Goal: Information Seeking & Learning: Learn about a topic

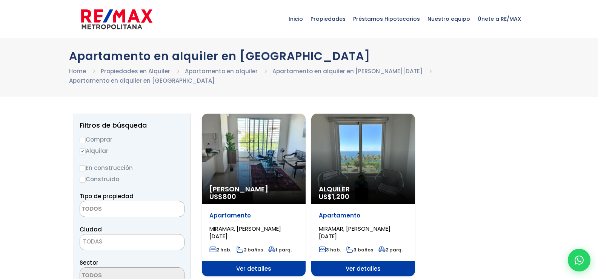
select select
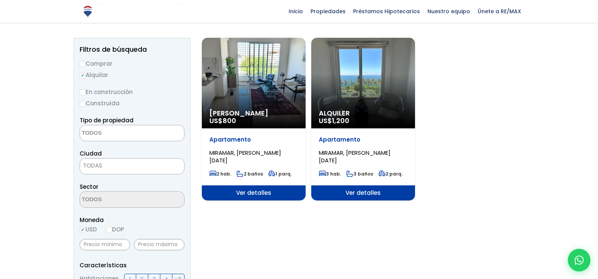
scroll to position [76, 0]
click at [260, 193] on span "Ver detalles" at bounding box center [254, 192] width 104 height 15
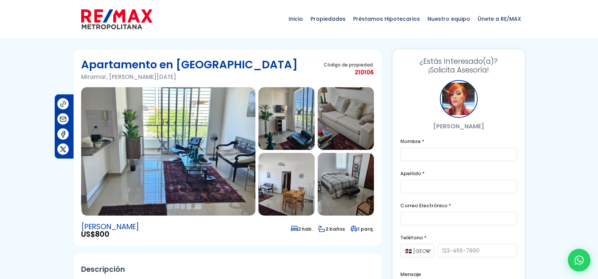
click at [190, 128] on img at bounding box center [168, 151] width 174 height 128
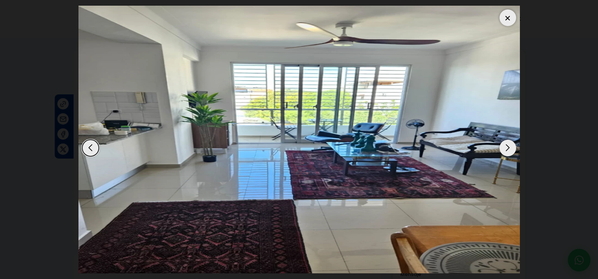
click at [505, 148] on div "Next slide" at bounding box center [508, 148] width 17 height 17
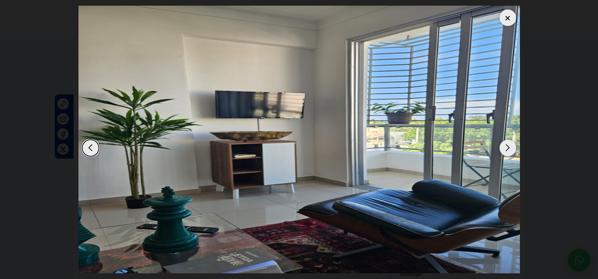
click at [505, 148] on div "Next slide" at bounding box center [508, 148] width 17 height 17
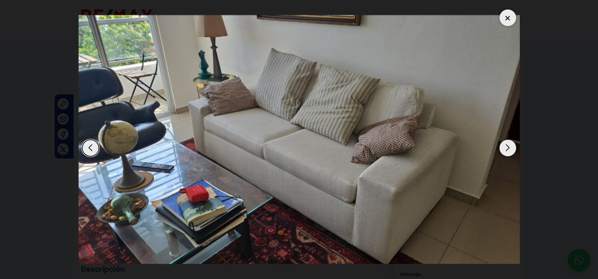
click at [505, 148] on div "Next slide" at bounding box center [508, 148] width 17 height 17
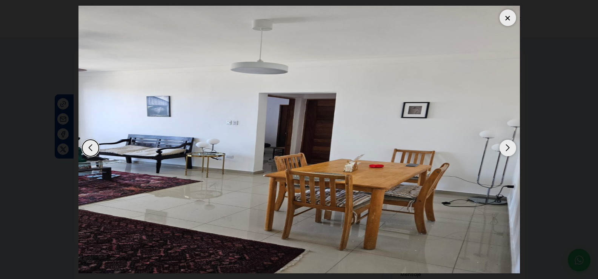
click at [505, 148] on div "Next slide" at bounding box center [508, 148] width 17 height 17
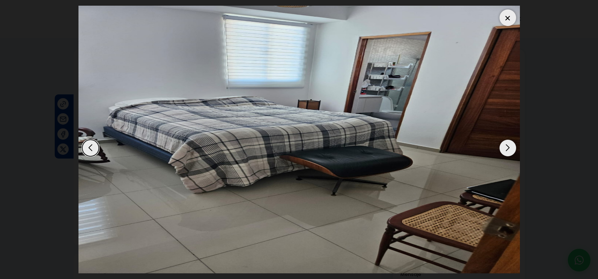
click at [505, 148] on div "Next slide" at bounding box center [508, 148] width 17 height 17
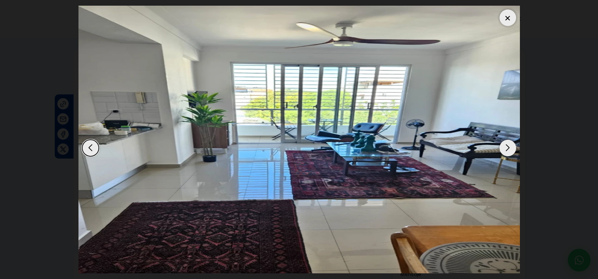
click at [505, 148] on div "Next slide" at bounding box center [508, 148] width 17 height 17
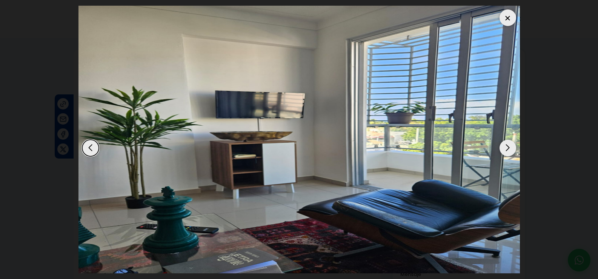
click at [505, 148] on div "Next slide" at bounding box center [508, 148] width 17 height 17
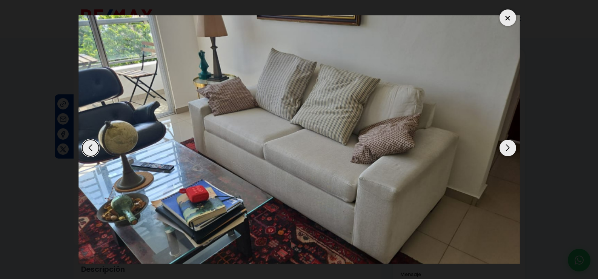
click at [505, 148] on div "Next slide" at bounding box center [508, 148] width 17 height 17
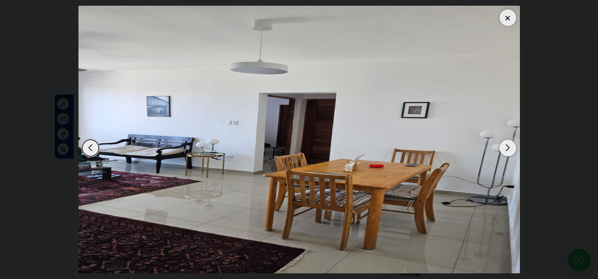
click at [505, 148] on div "Next slide" at bounding box center [508, 148] width 17 height 17
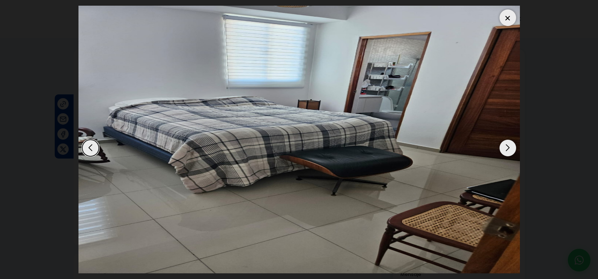
click at [505, 148] on div "Next slide" at bounding box center [508, 148] width 17 height 17
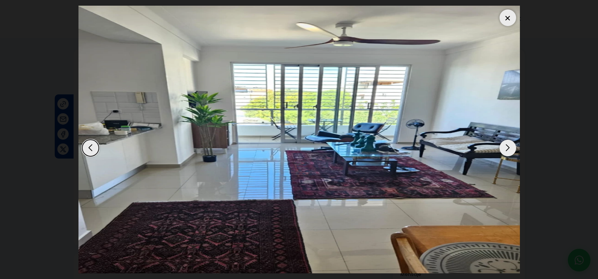
click at [505, 148] on div "Next slide" at bounding box center [508, 148] width 17 height 17
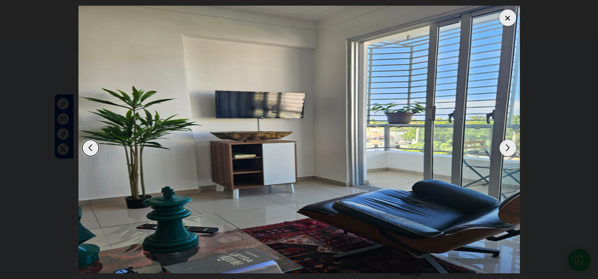
click at [505, 148] on div "Next slide" at bounding box center [508, 148] width 17 height 17
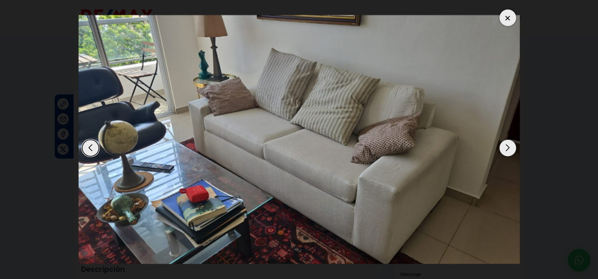
click at [505, 148] on div "Next slide" at bounding box center [508, 148] width 17 height 17
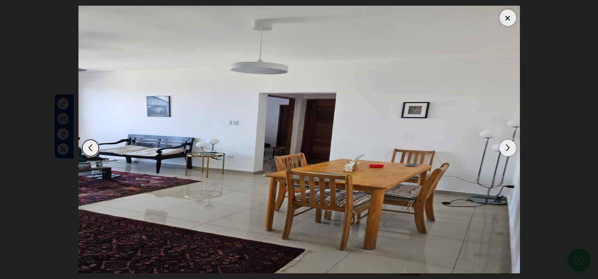
click at [505, 148] on div "Next slide" at bounding box center [508, 148] width 17 height 17
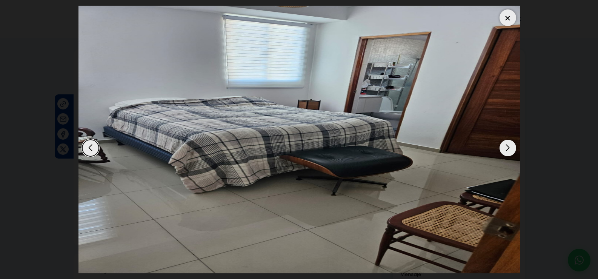
click at [505, 148] on div "Next slide" at bounding box center [508, 148] width 17 height 17
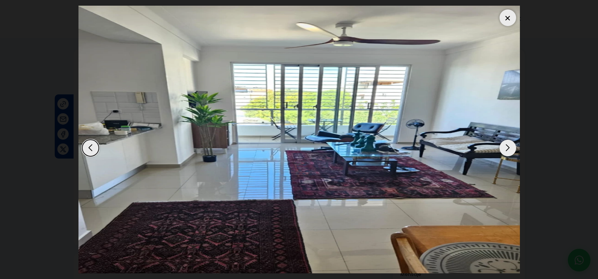
click at [505, 148] on div "Next slide" at bounding box center [508, 148] width 17 height 17
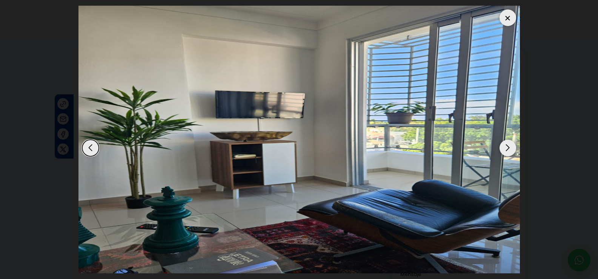
click at [505, 148] on div "Next slide" at bounding box center [508, 148] width 17 height 17
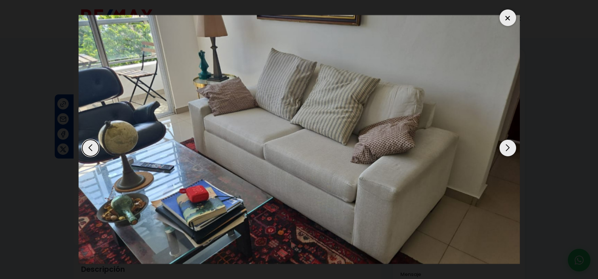
click at [505, 148] on div "Next slide" at bounding box center [508, 148] width 17 height 17
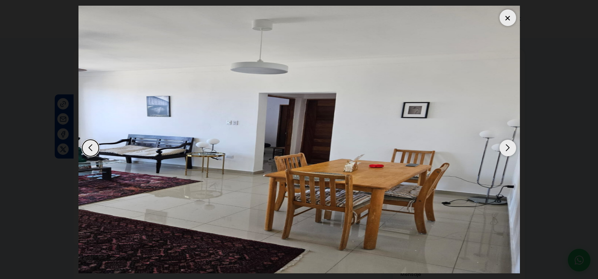
click at [505, 148] on div "Next slide" at bounding box center [508, 148] width 17 height 17
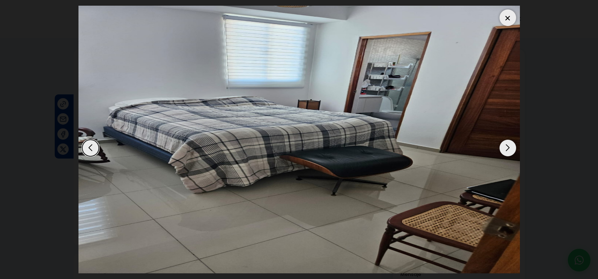
click at [505, 148] on div "Next slide" at bounding box center [508, 148] width 17 height 17
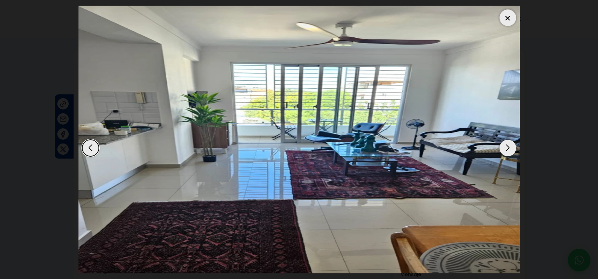
click at [510, 18] on div at bounding box center [508, 17] width 17 height 17
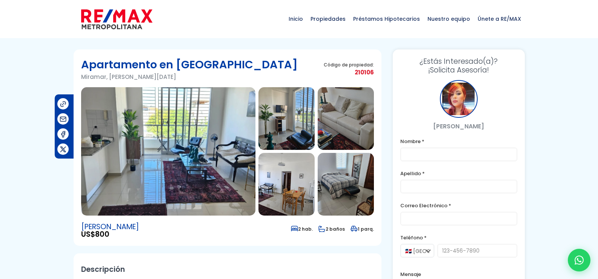
click at [169, 137] on img at bounding box center [168, 151] width 174 height 128
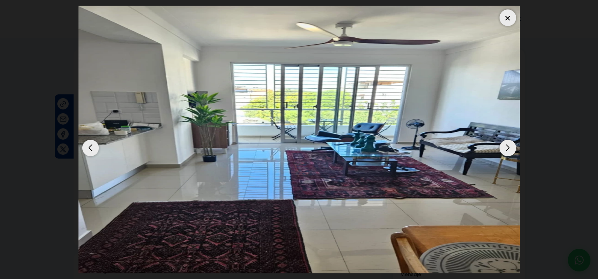
click at [513, 148] on div "Next slide" at bounding box center [508, 148] width 17 height 17
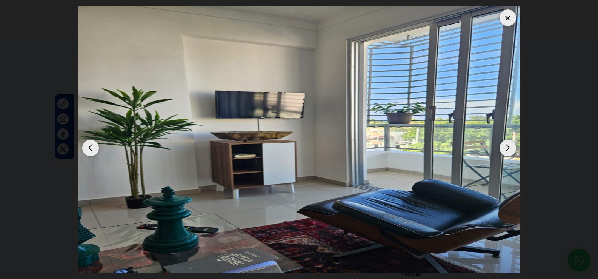
click at [513, 148] on div "Next slide" at bounding box center [508, 148] width 17 height 17
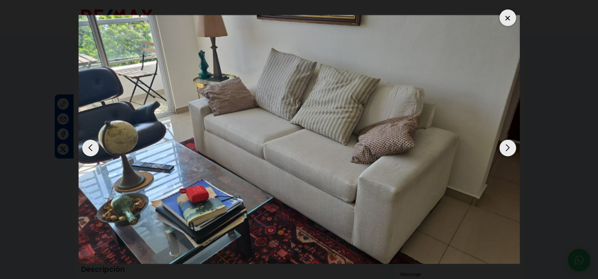
click at [513, 148] on div "Next slide" at bounding box center [508, 148] width 17 height 17
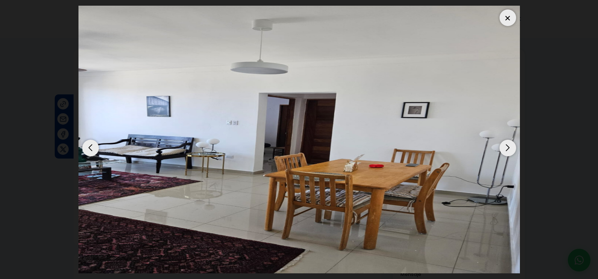
click at [513, 148] on div "Next slide" at bounding box center [508, 148] width 17 height 17
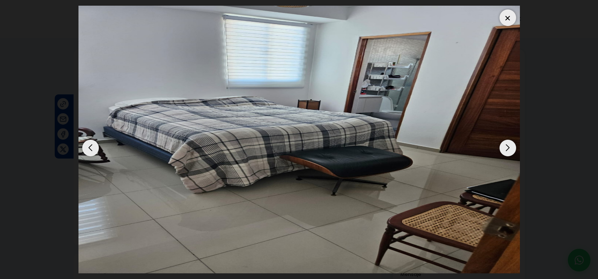
click at [513, 148] on div "Next slide" at bounding box center [508, 148] width 17 height 17
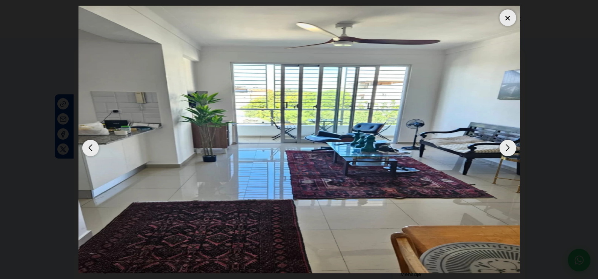
click at [513, 148] on div "Next slide" at bounding box center [508, 148] width 17 height 17
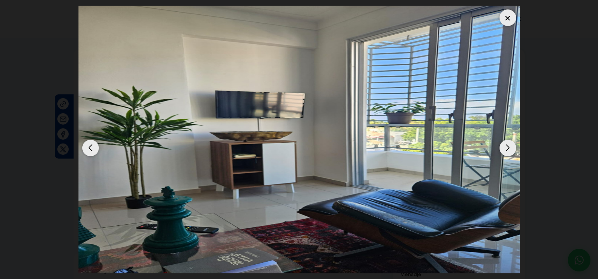
click at [513, 148] on div "Next slide" at bounding box center [508, 148] width 17 height 17
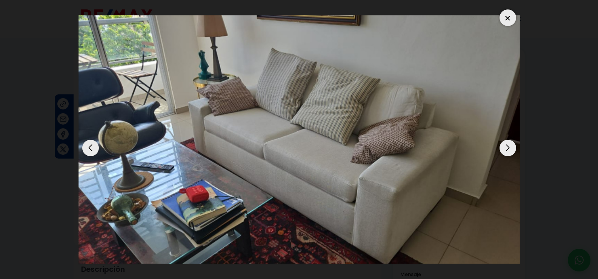
click at [513, 148] on div "Next slide" at bounding box center [508, 148] width 17 height 17
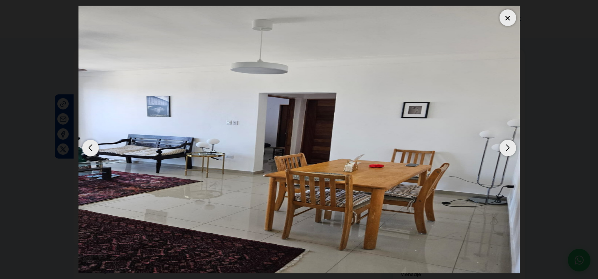
click at [513, 18] on div at bounding box center [508, 17] width 17 height 17
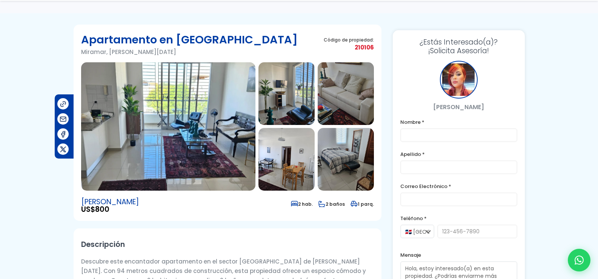
scroll to position [38, 0]
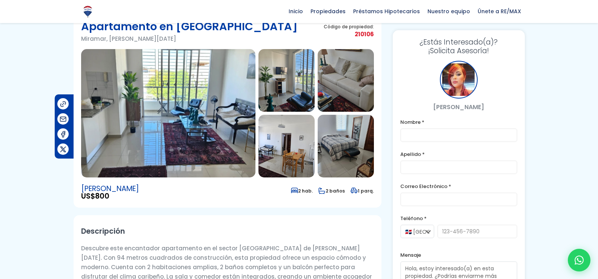
click at [166, 118] on img at bounding box center [168, 113] width 174 height 128
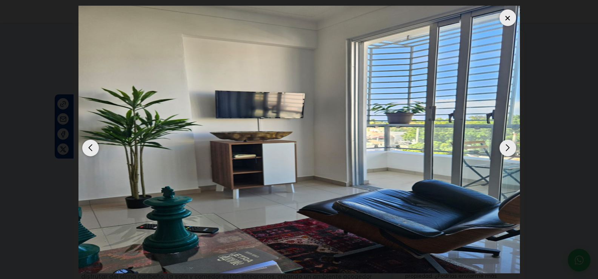
click at [507, 18] on div at bounding box center [508, 17] width 17 height 17
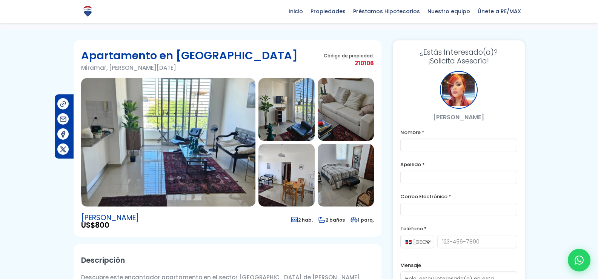
scroll to position [0, 0]
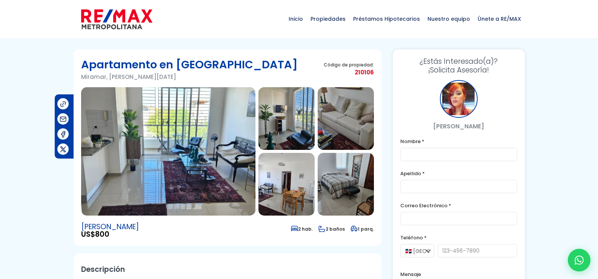
drag, startPoint x: 492, startPoint y: 124, endPoint x: 428, endPoint y: 128, distance: 63.9
click at [428, 128] on p "[PERSON_NAME]" at bounding box center [459, 126] width 117 height 9
copy p "[PERSON_NAME]"
click at [576, 103] on div at bounding box center [299, 283] width 598 height 469
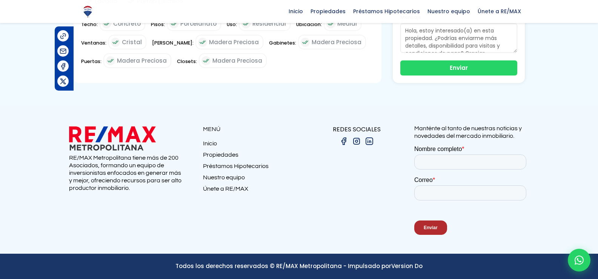
scroll to position [414, 0]
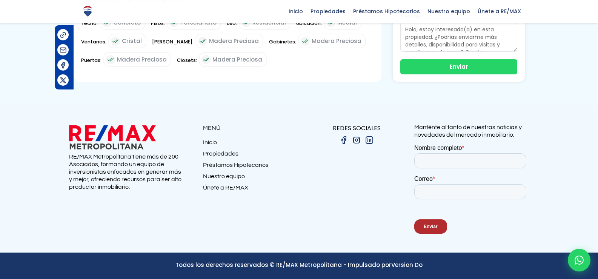
click at [244, 62] on span "Madera Preciosa" at bounding box center [238, 59] width 50 height 9
click at [578, 260] on icon at bounding box center [580, 260] width 10 height 10
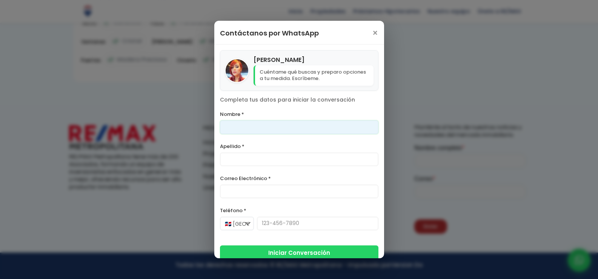
scroll to position [8, 0]
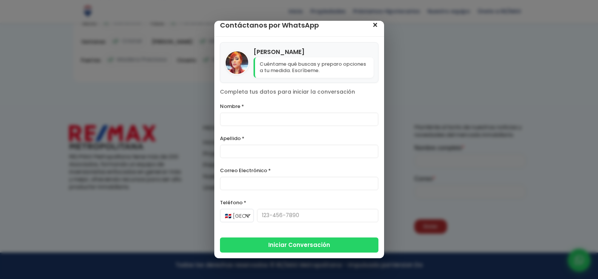
click at [372, 27] on span "×" at bounding box center [375, 25] width 6 height 9
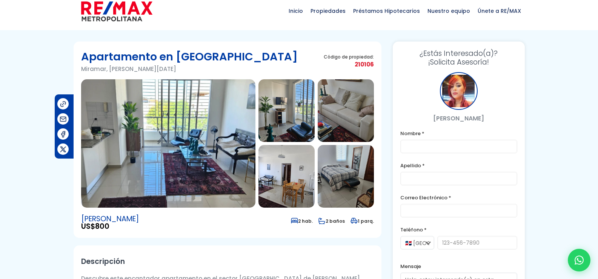
scroll to position [0, 0]
